Goal: Use online tool/utility: Utilize a website feature to perform a specific function

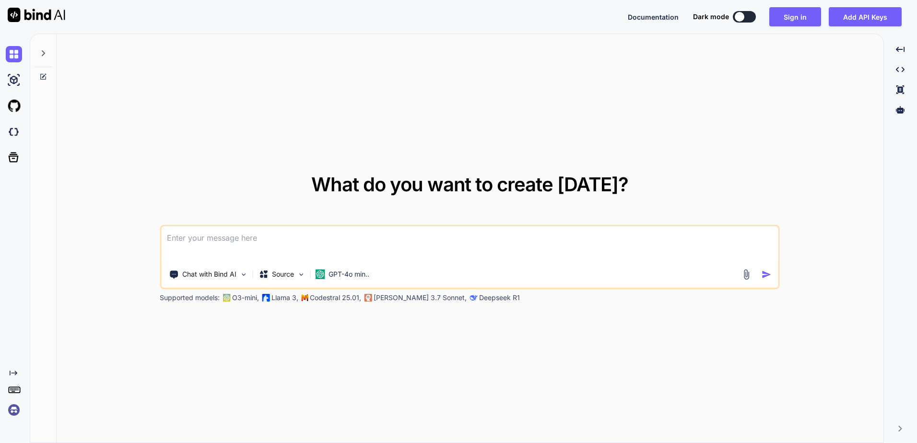
click at [239, 168] on div "What do you want to create [DATE]? Chat with Bind AI Source GPT-4o min.. Suppor…" at bounding box center [470, 239] width 827 height 410
click at [263, 244] on textarea at bounding box center [469, 243] width 617 height 35
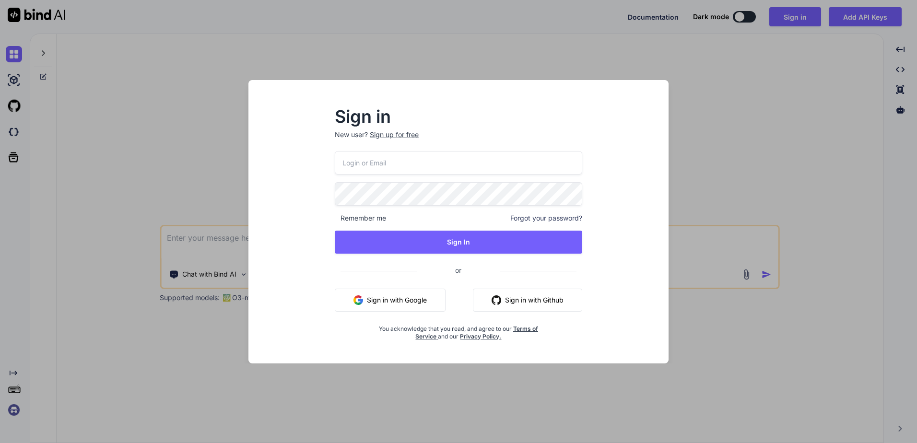
click at [422, 150] on p "New user? Sign up for free" at bounding box center [459, 140] width 248 height 21
click at [689, 383] on div "Sign in New user? Sign up for free Remember me Forgot your password? Sign In or…" at bounding box center [458, 221] width 917 height 443
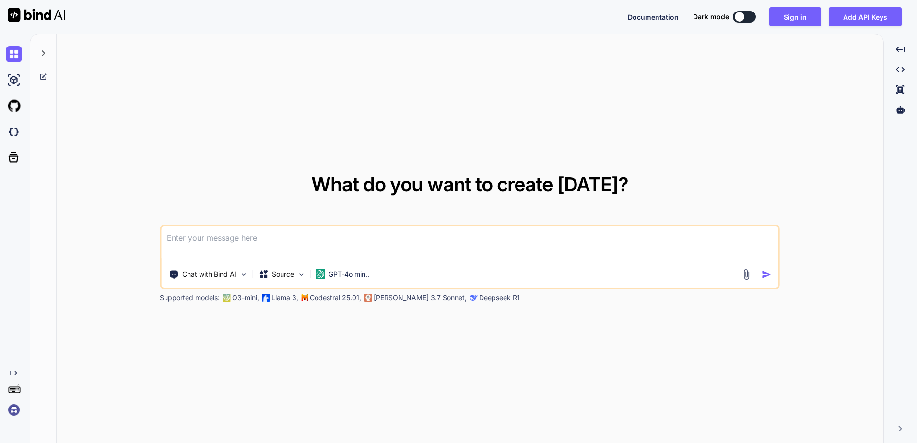
click at [26, 19] on img at bounding box center [37, 15] width 58 height 14
click at [745, 14] on button at bounding box center [744, 17] width 23 height 12
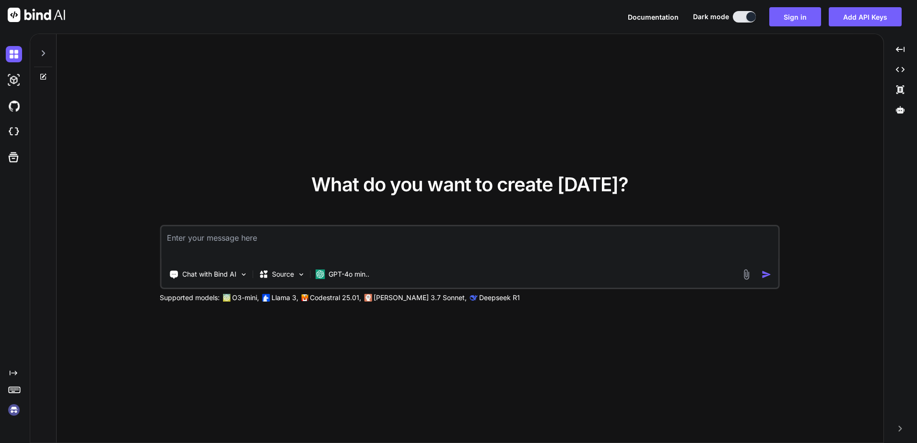
click at [745, 14] on button at bounding box center [744, 17] width 23 height 12
type textarea "x"
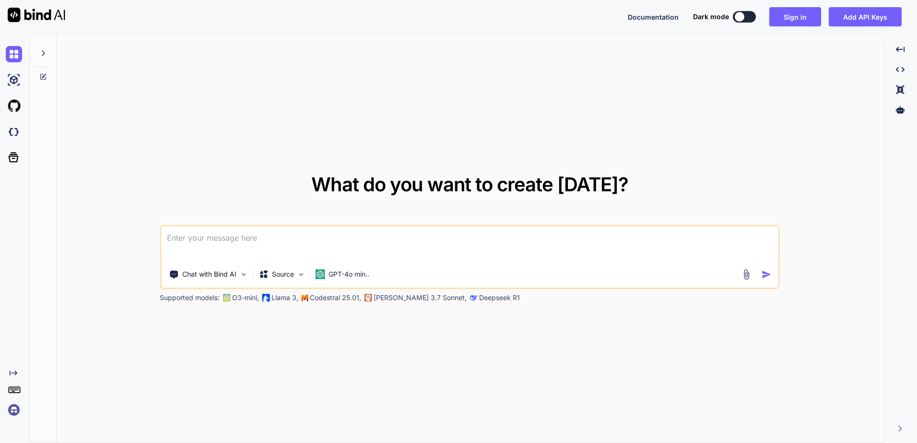
click at [640, 17] on span "Documentation" at bounding box center [653, 17] width 51 height 8
click at [13, 65] on div at bounding box center [16, 54] width 20 height 26
click at [15, 57] on img at bounding box center [14, 54] width 16 height 16
click at [17, 81] on img at bounding box center [14, 80] width 16 height 16
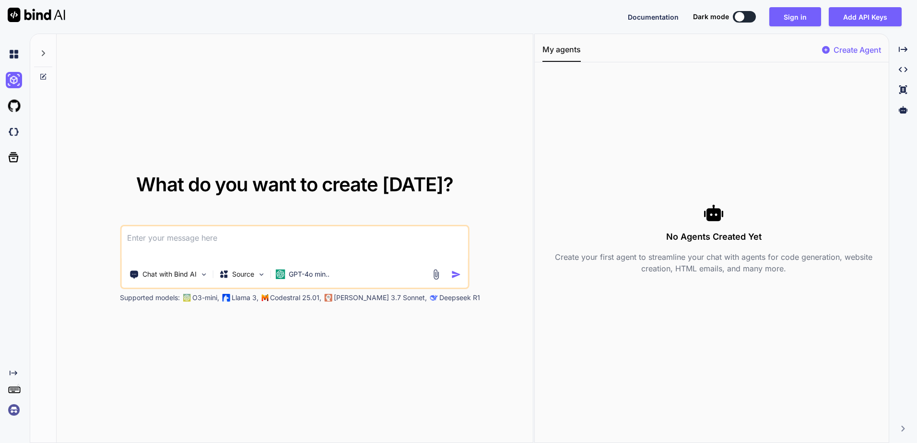
click at [24, 109] on div at bounding box center [16, 106] width 20 height 16
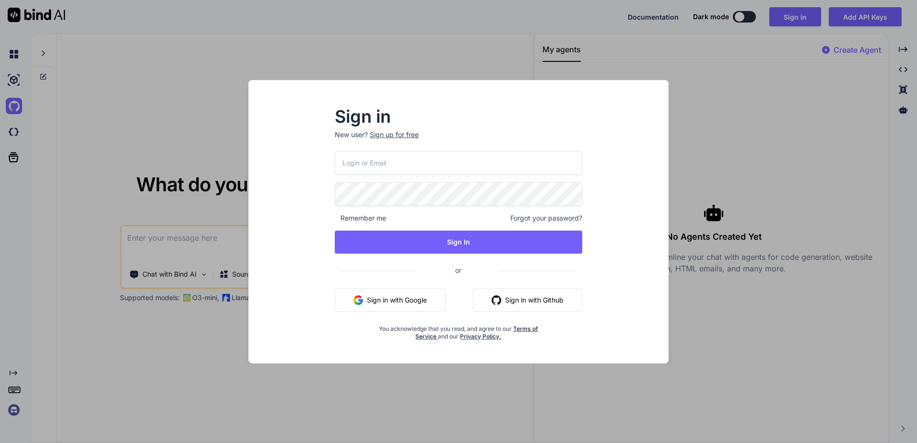
click at [16, 142] on div "Sign in New user? Sign up for free Remember me Forgot your password? Sign In or…" at bounding box center [458, 221] width 917 height 443
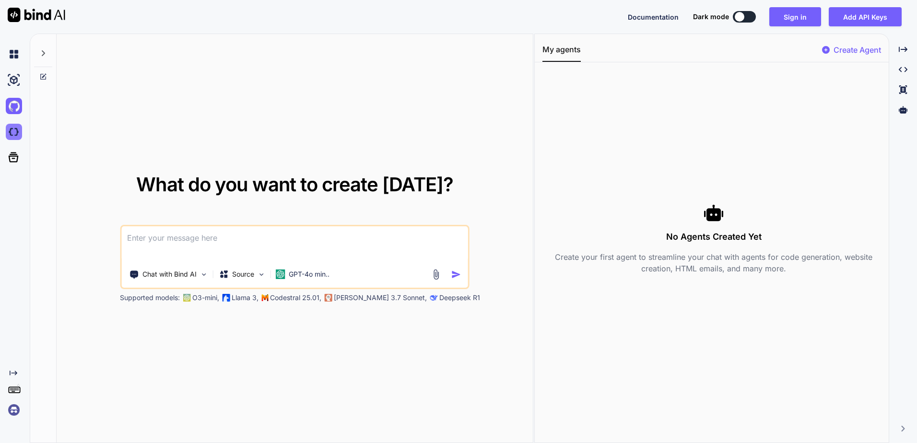
click at [17, 138] on img at bounding box center [14, 132] width 16 height 16
click at [15, 18] on img at bounding box center [37, 15] width 58 height 14
click at [18, 58] on img at bounding box center [14, 54] width 16 height 16
click at [905, 96] on div "Created with Pixso." at bounding box center [903, 90] width 20 height 16
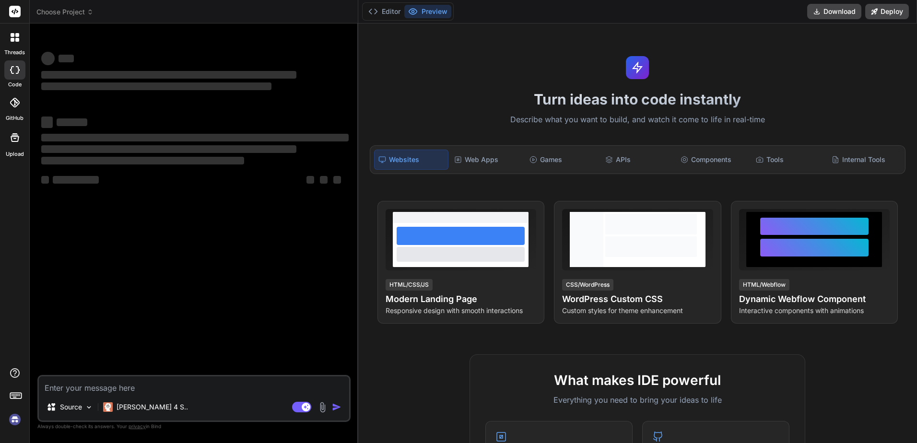
type textarea "x"
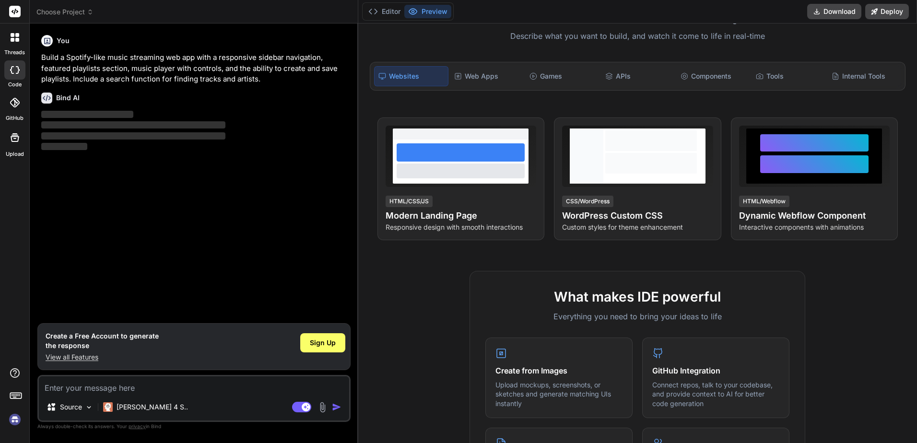
scroll to position [96, 0]
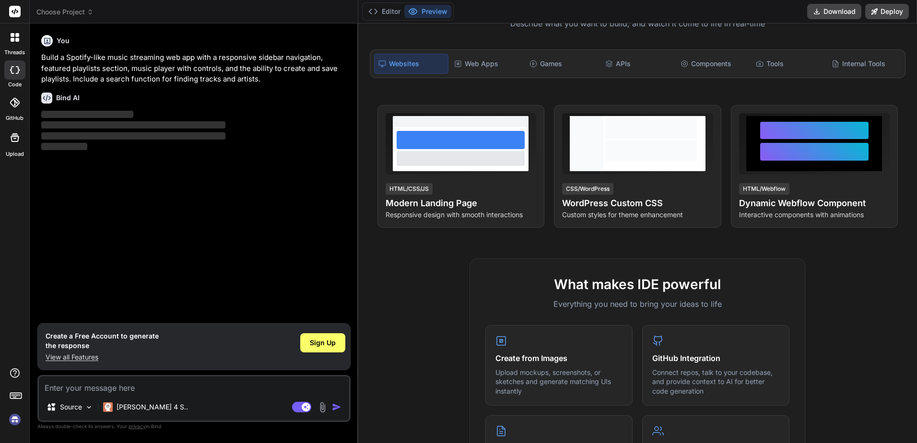
type textarea "h"
type textarea "x"
type textarea "hh"
type textarea "x"
type textarea "h"
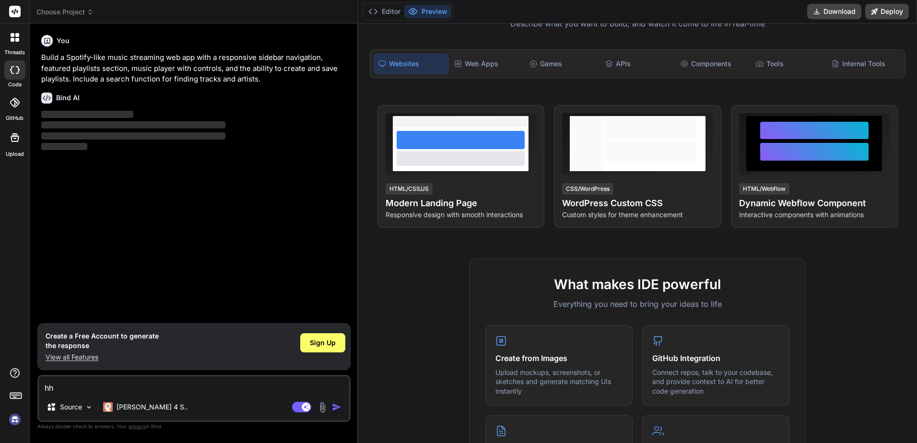
type textarea "x"
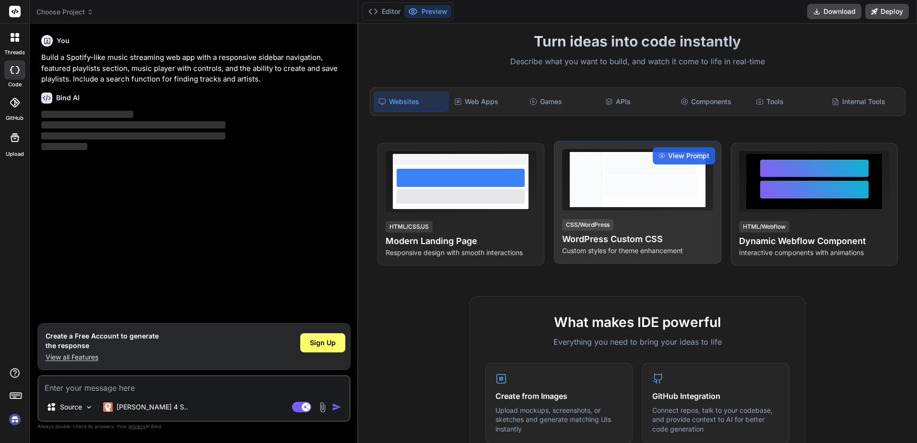
scroll to position [0, 0]
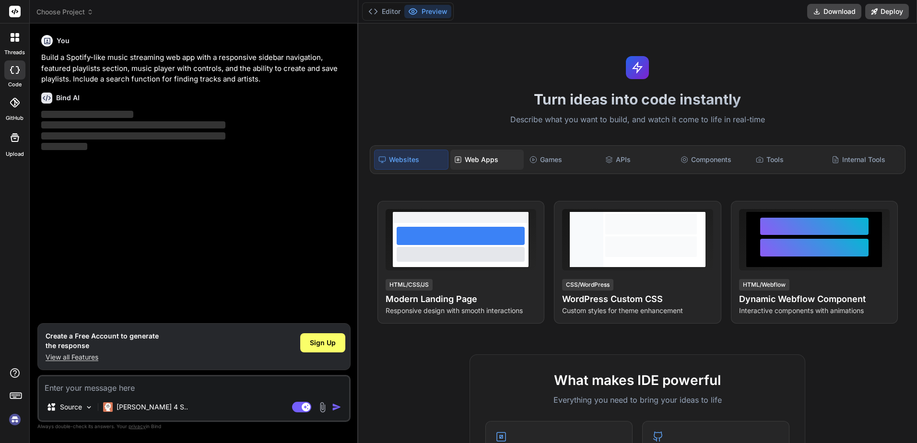
click at [498, 161] on div "Web Apps" at bounding box center [486, 160] width 73 height 20
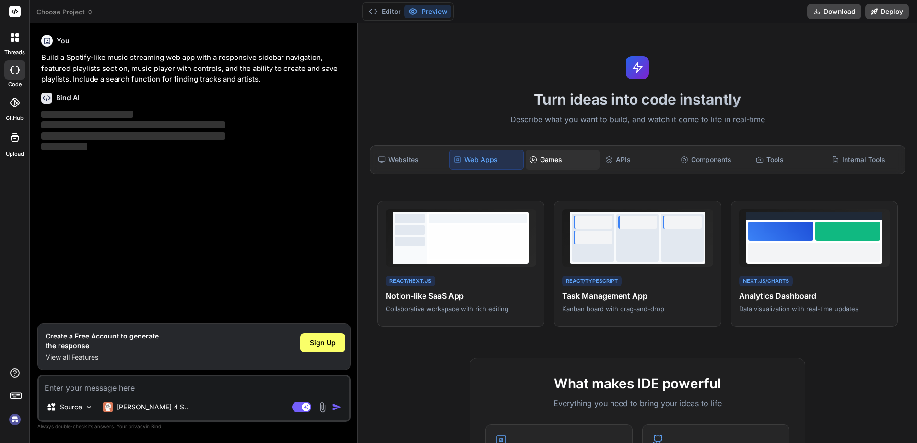
click at [569, 162] on div "Games" at bounding box center [562, 160] width 73 height 20
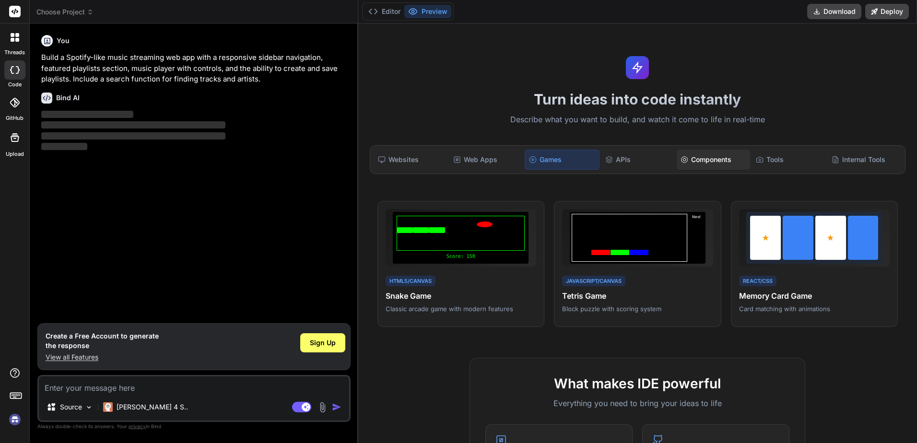
click at [714, 163] on div "Components" at bounding box center [713, 160] width 73 height 20
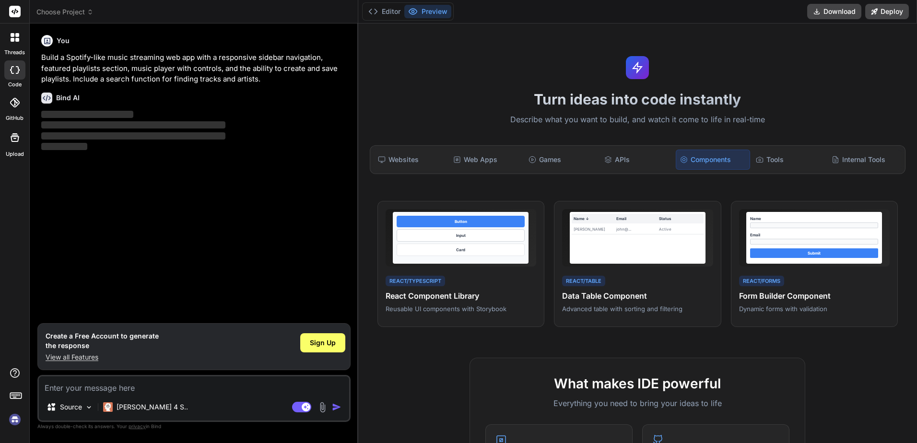
click at [383, 179] on div "Turn ideas into code instantly Describe what you want to build, and watch it co…" at bounding box center [637, 234] width 559 height 420
click at [413, 150] on div "Websites" at bounding box center [410, 160] width 73 height 20
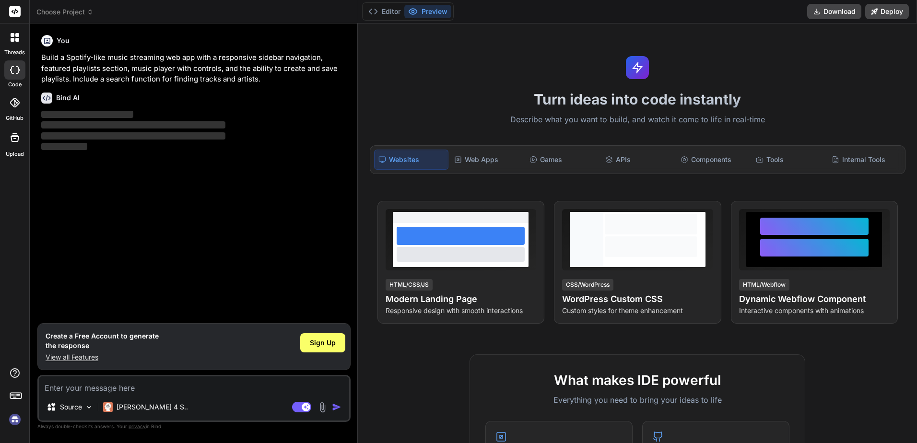
click at [115, 389] on textarea at bounding box center [194, 385] width 310 height 17
type textarea "o"
type textarea "x"
type textarea "ok"
type textarea "x"
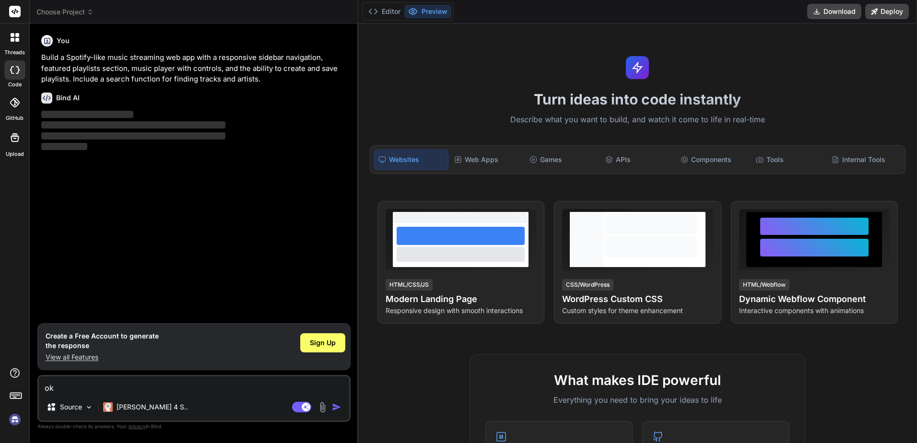
type textarea "ok?"
type textarea "x"
type textarea "ok?"
click at [333, 404] on img "button" at bounding box center [337, 407] width 10 height 10
click at [94, 378] on textarea "ok?" at bounding box center [194, 385] width 310 height 17
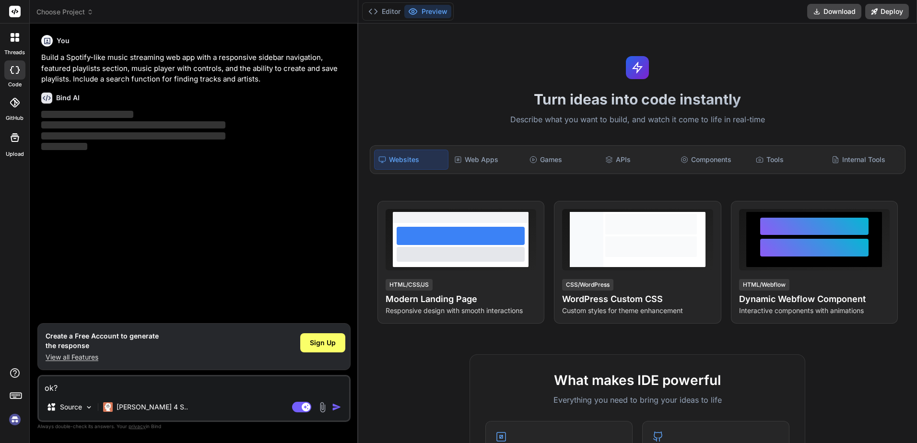
click at [338, 410] on img "button" at bounding box center [337, 407] width 10 height 10
click at [302, 407] on rect at bounding box center [306, 407] width 9 height 9
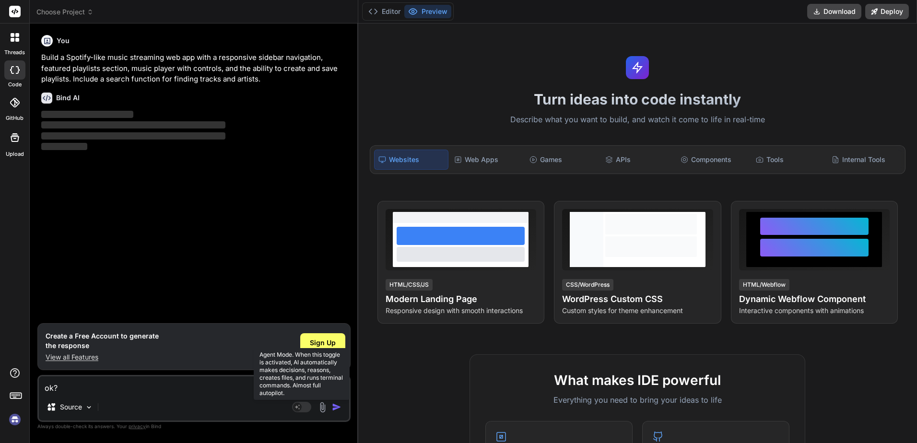
click at [302, 407] on rect at bounding box center [301, 407] width 19 height 11
type textarea "x"
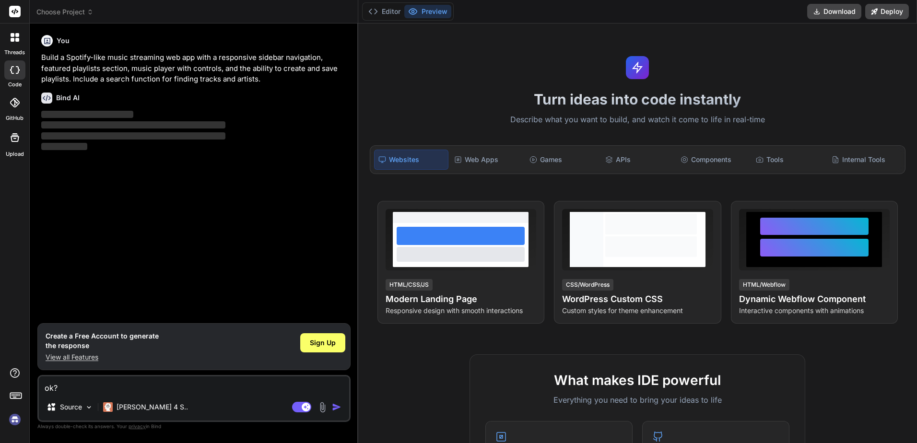
click at [12, 51] on label "threads" at bounding box center [14, 52] width 21 height 8
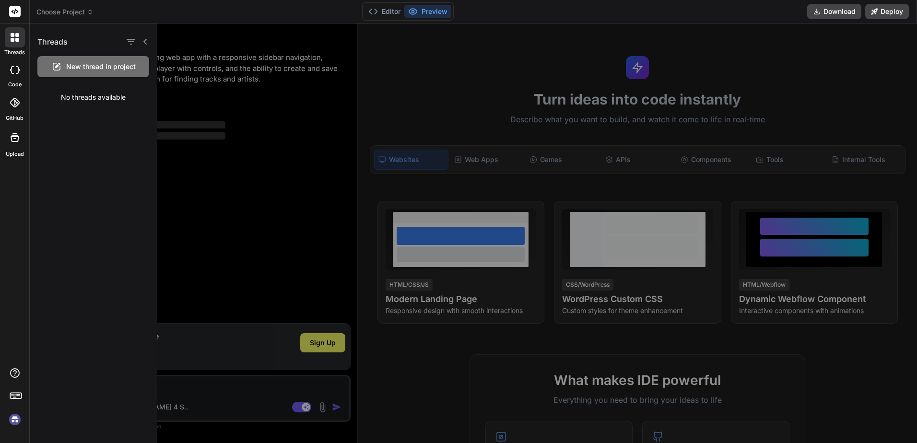
click at [8, 70] on div at bounding box center [14, 69] width 21 height 19
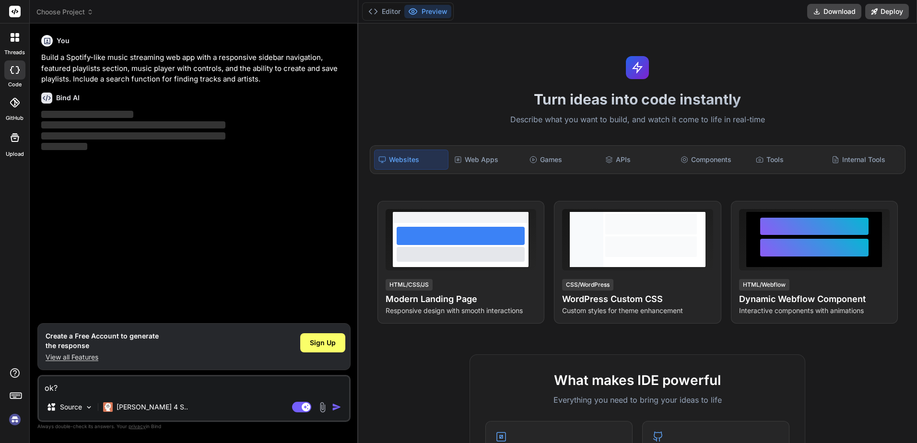
click at [19, 102] on icon at bounding box center [15, 103] width 10 height 10
